Goal: Information Seeking & Learning: Find specific fact

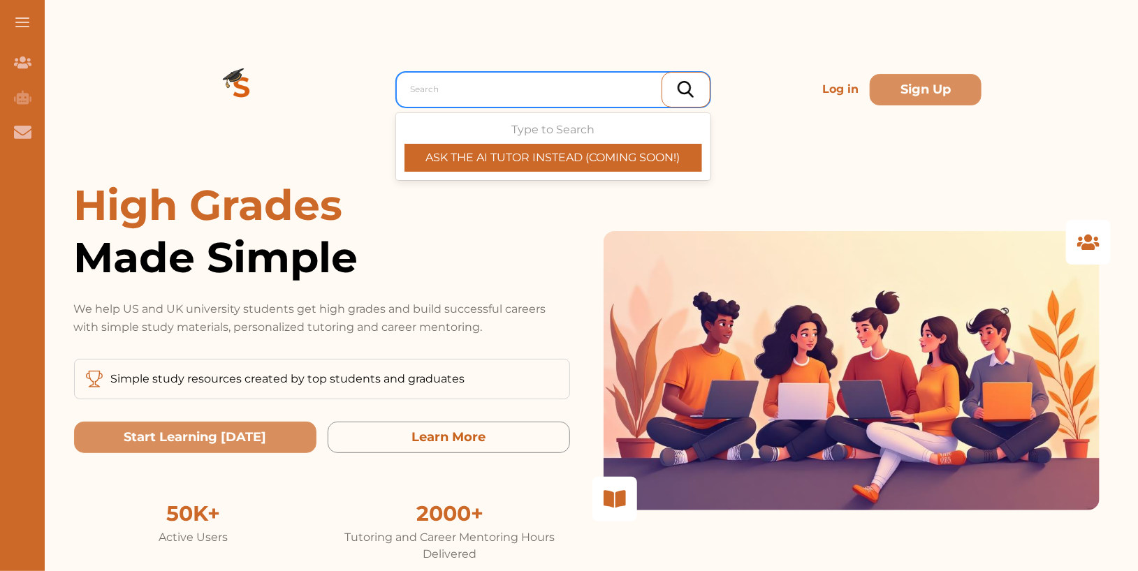
click at [568, 101] on div "Search" at bounding box center [557, 89] width 306 height 25
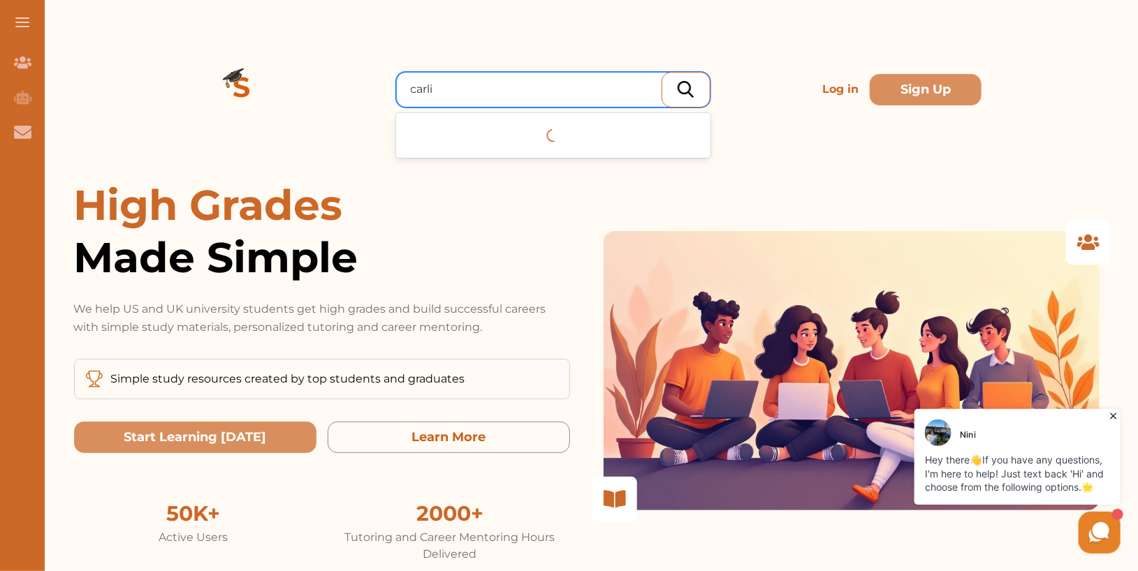
type input "carlil"
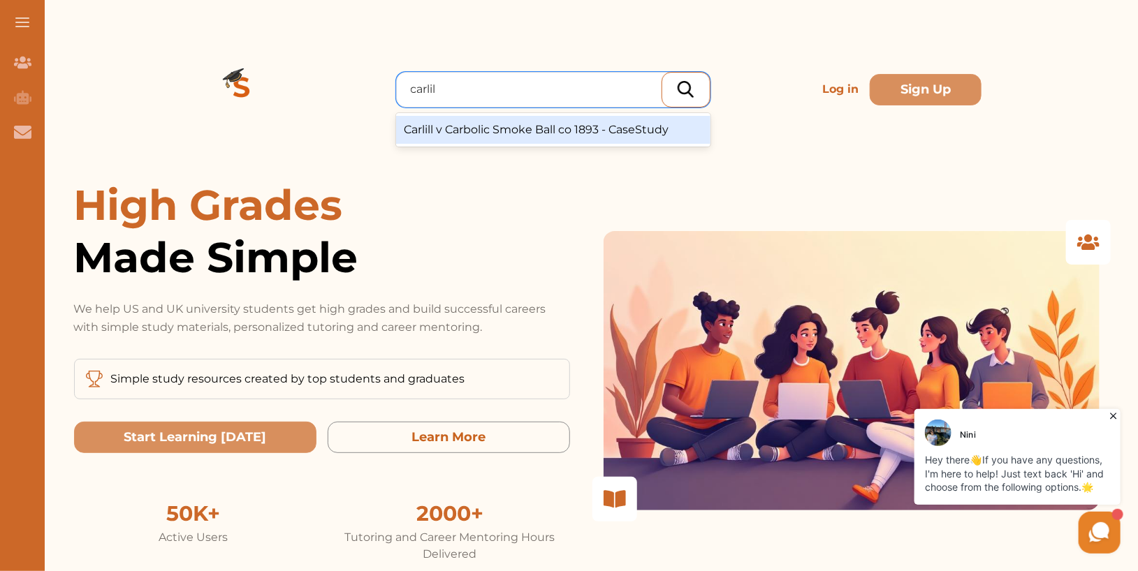
click at [533, 129] on div "Carlill v Carbolic Smoke Ball co 1893 - CaseStudy" at bounding box center [553, 130] width 314 height 28
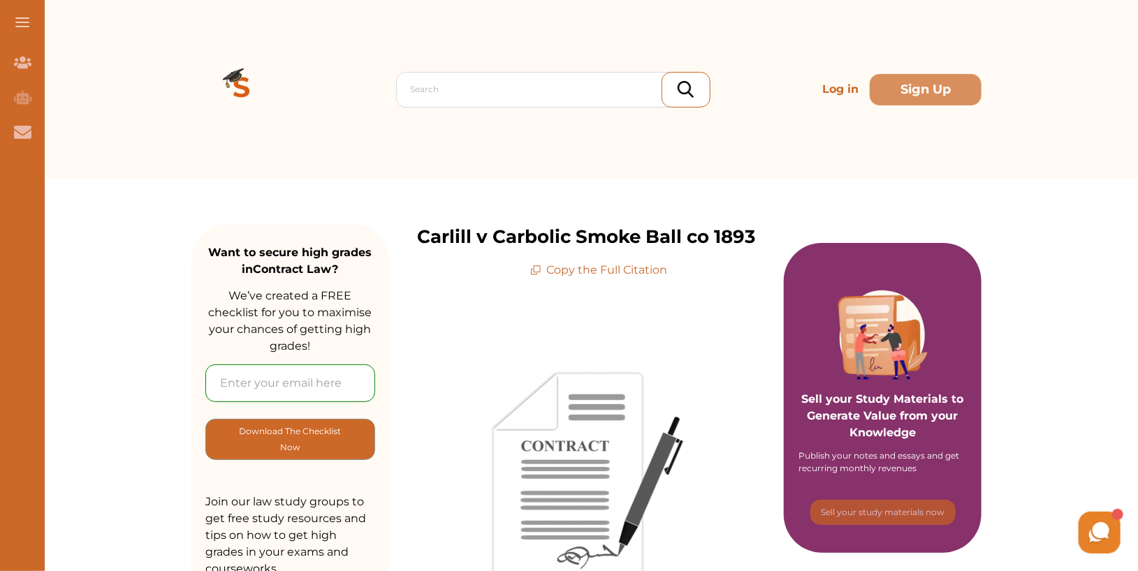
click at [606, 267] on p "Copy the Full Citation" at bounding box center [599, 270] width 138 height 17
